Goal: Find contact information

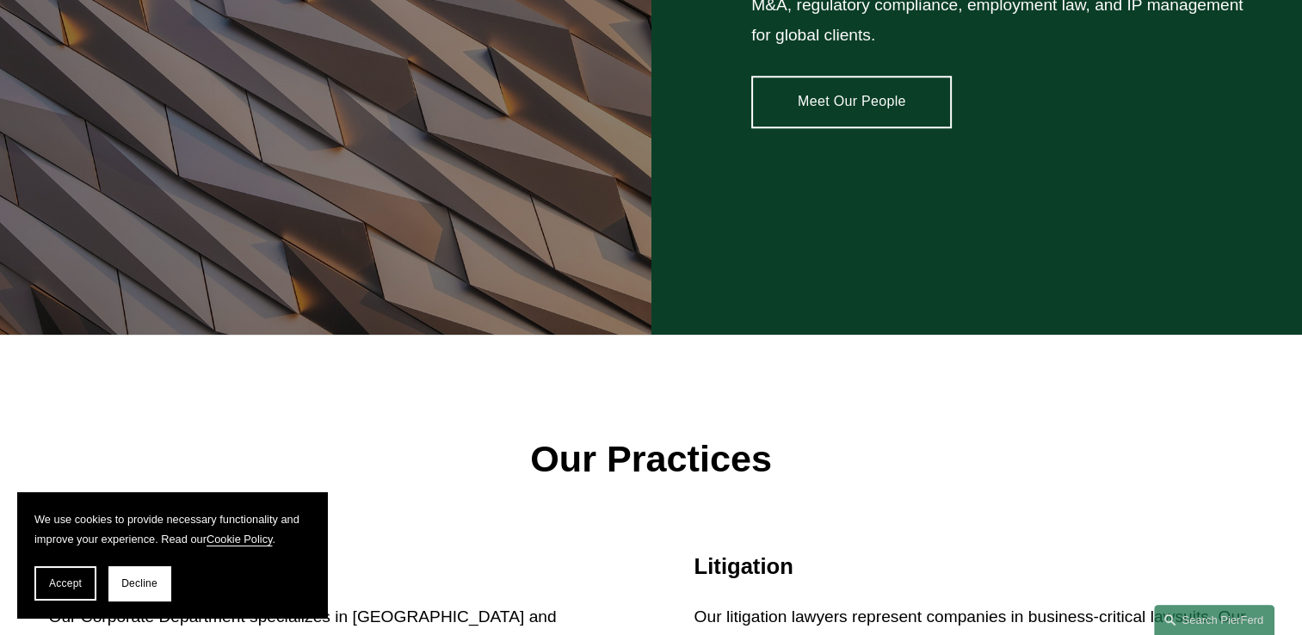
scroll to position [2224, 0]
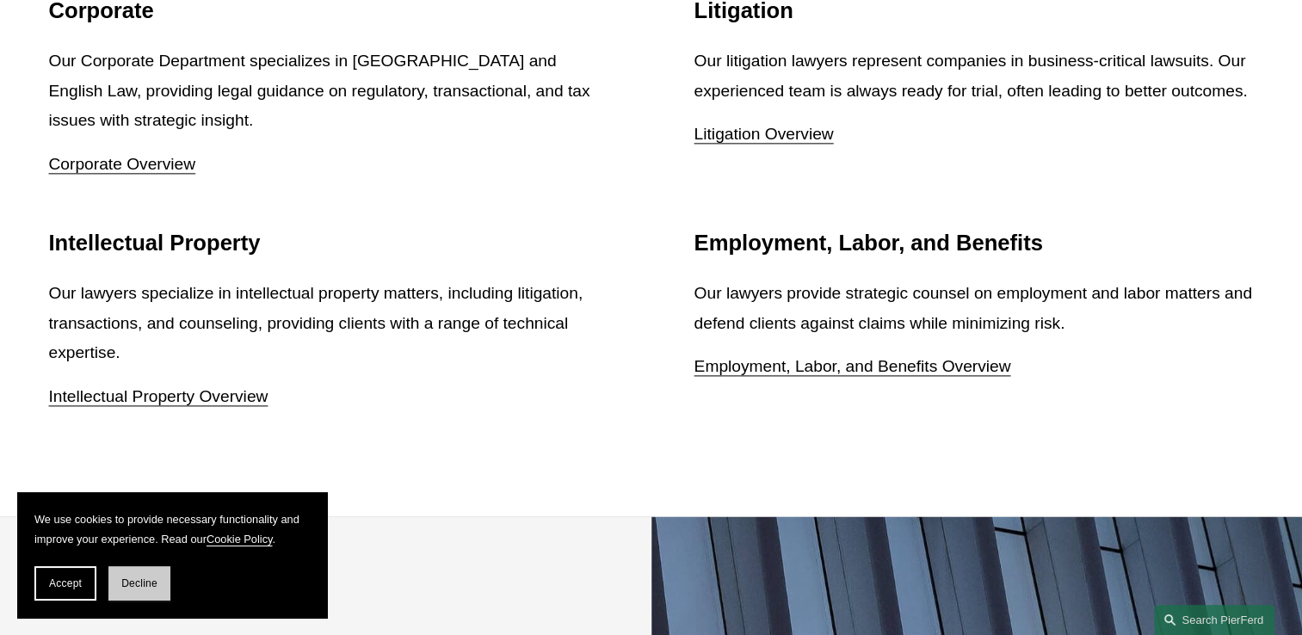
drag, startPoint x: 131, startPoint y: 587, endPoint x: 165, endPoint y: 577, distance: 35.9
click at [132, 587] on span "Decline" at bounding box center [139, 583] width 36 height 12
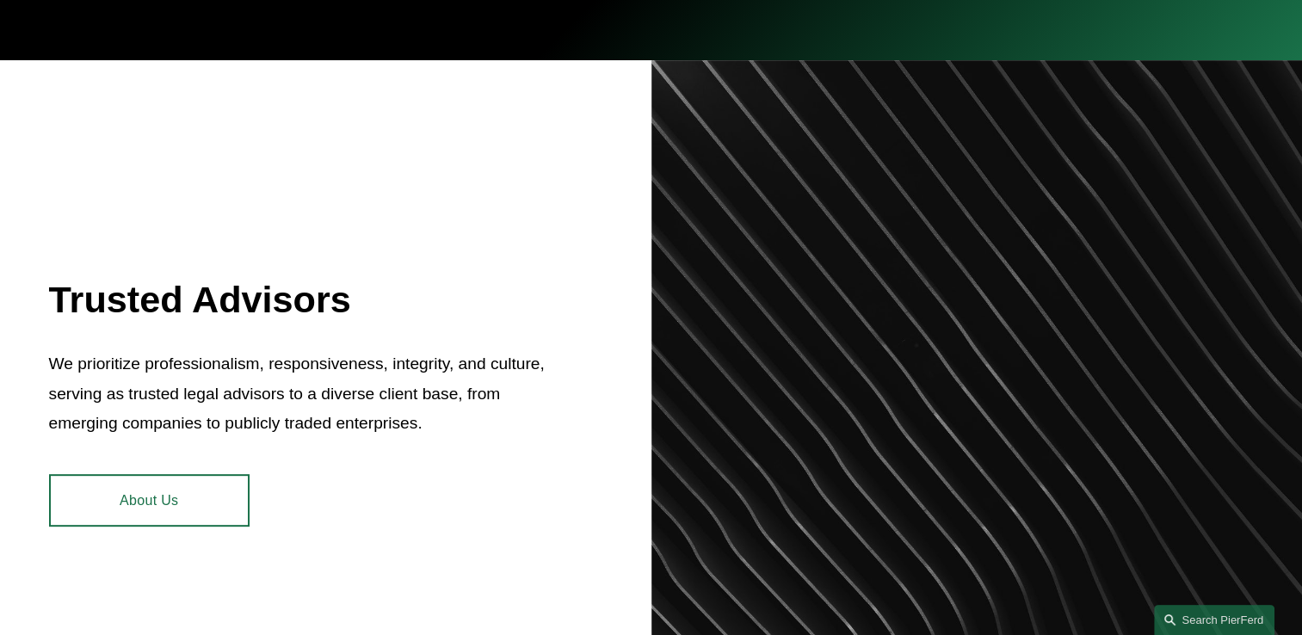
scroll to position [0, 0]
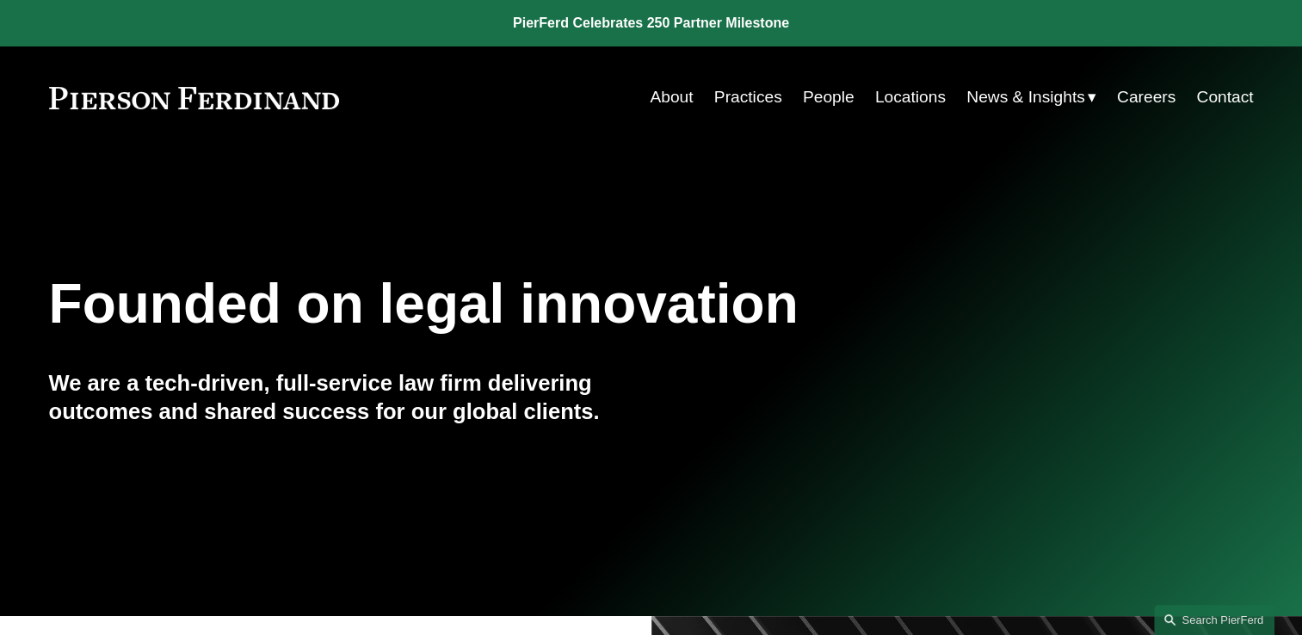
click at [1224, 99] on link "Contact" at bounding box center [1224, 97] width 57 height 33
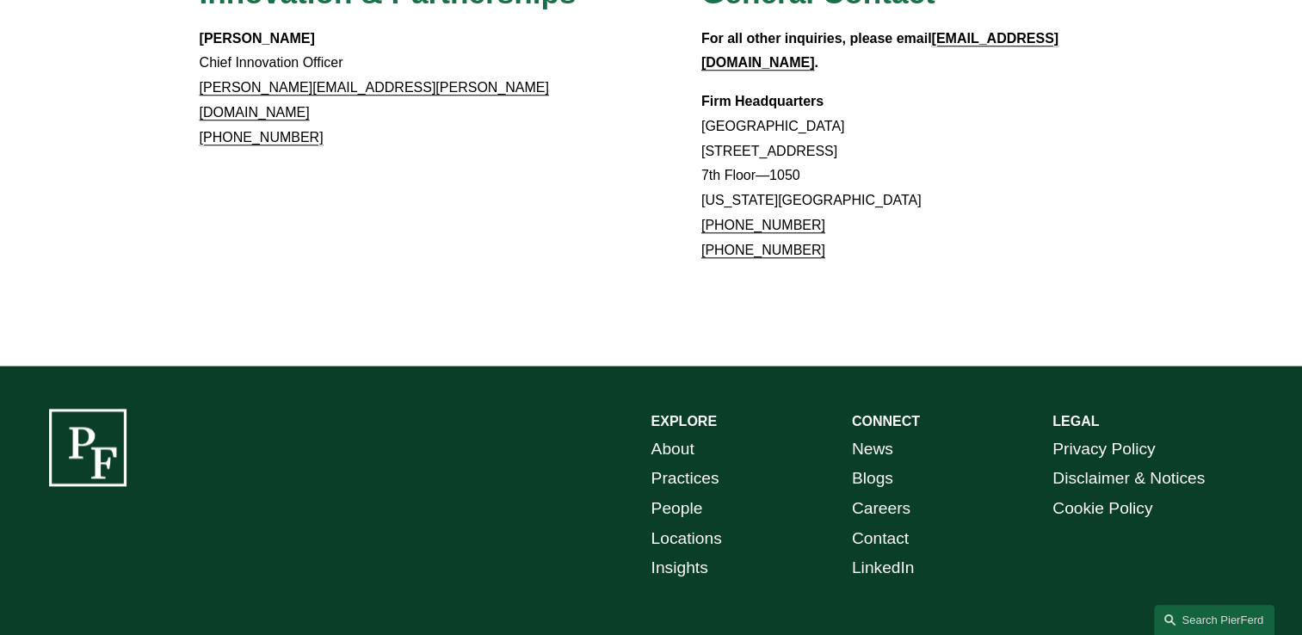
scroll to position [1112, 0]
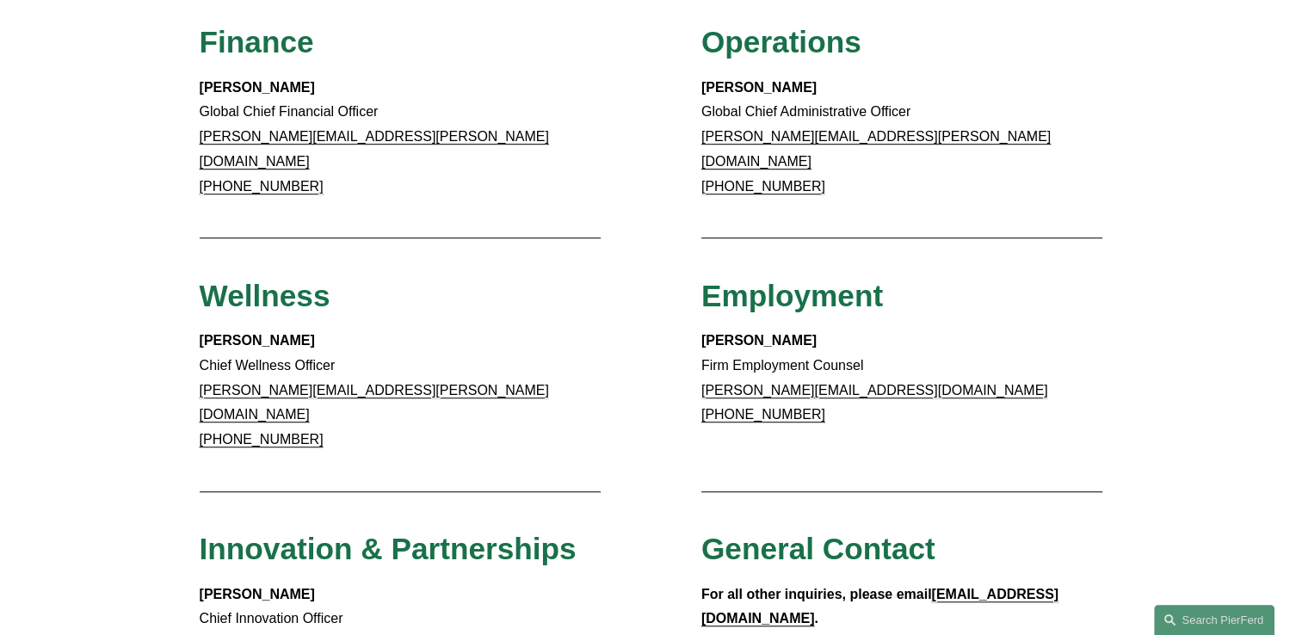
click at [812, 383] on link "amy.epsteingluck@pierferd.com" at bounding box center [874, 390] width 347 height 15
click at [1080, 281] on div "Employment" at bounding box center [902, 303] width 402 height 52
